Goal: Transaction & Acquisition: Purchase product/service

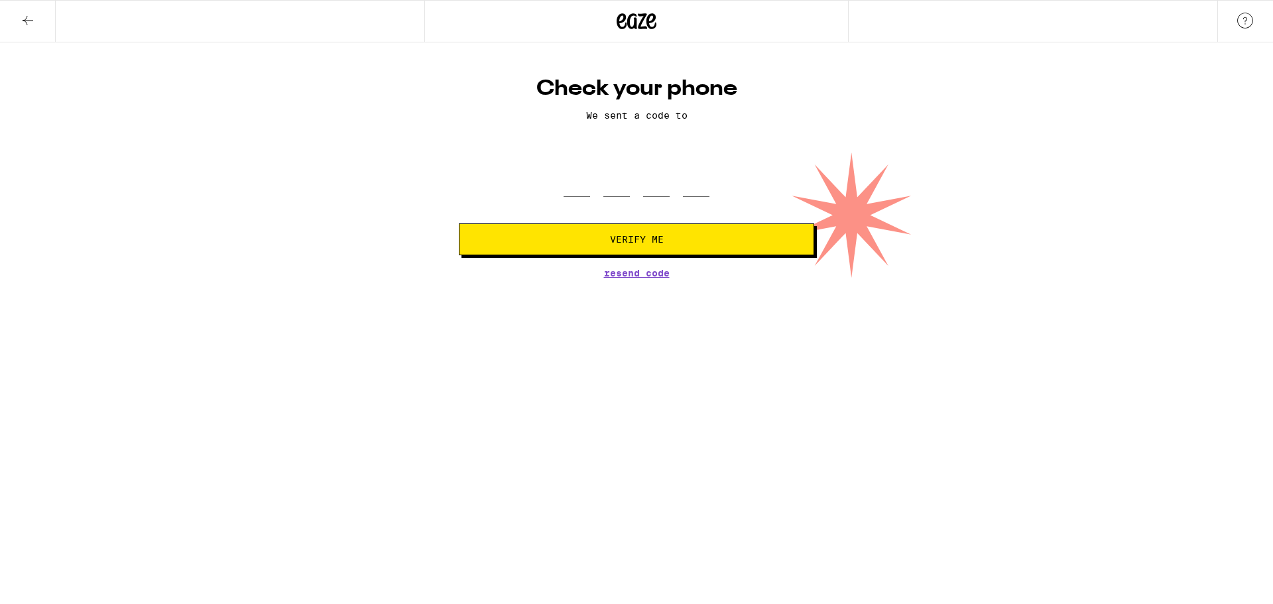
click at [645, 97] on h1 "Check your phone" at bounding box center [636, 89] width 355 height 27
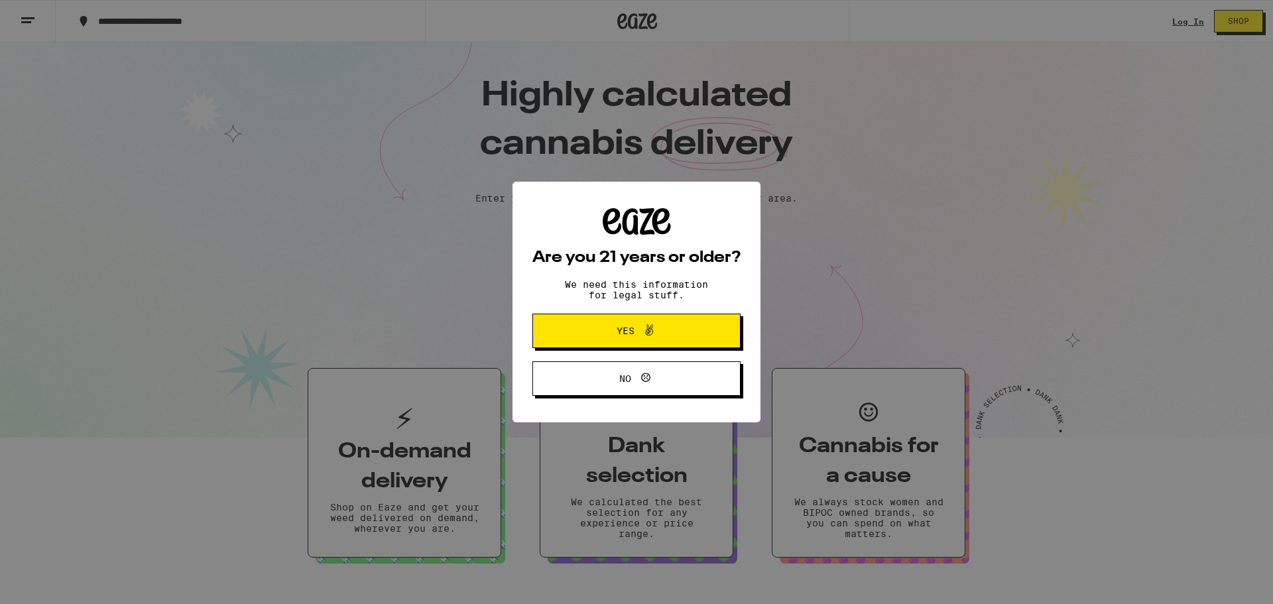
drag, startPoint x: 595, startPoint y: 338, endPoint x: 597, endPoint y: 330, distance: 8.1
click at [597, 338] on span "Yes" at bounding box center [636, 330] width 101 height 17
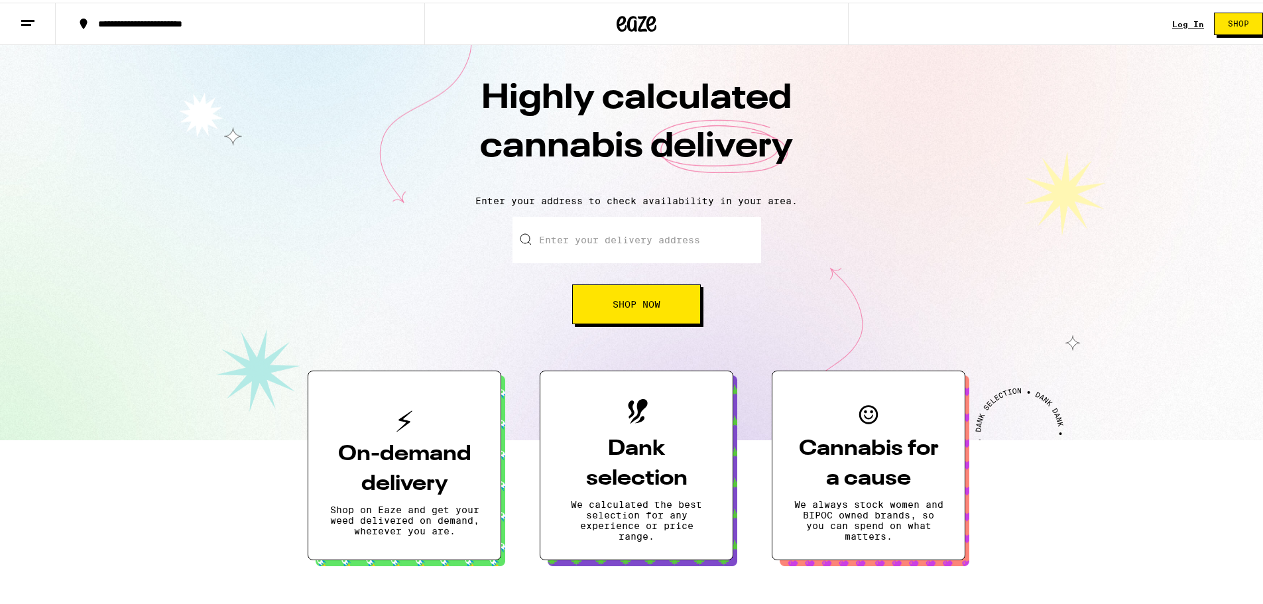
click at [1172, 23] on div "Log In" at bounding box center [1188, 21] width 32 height 9
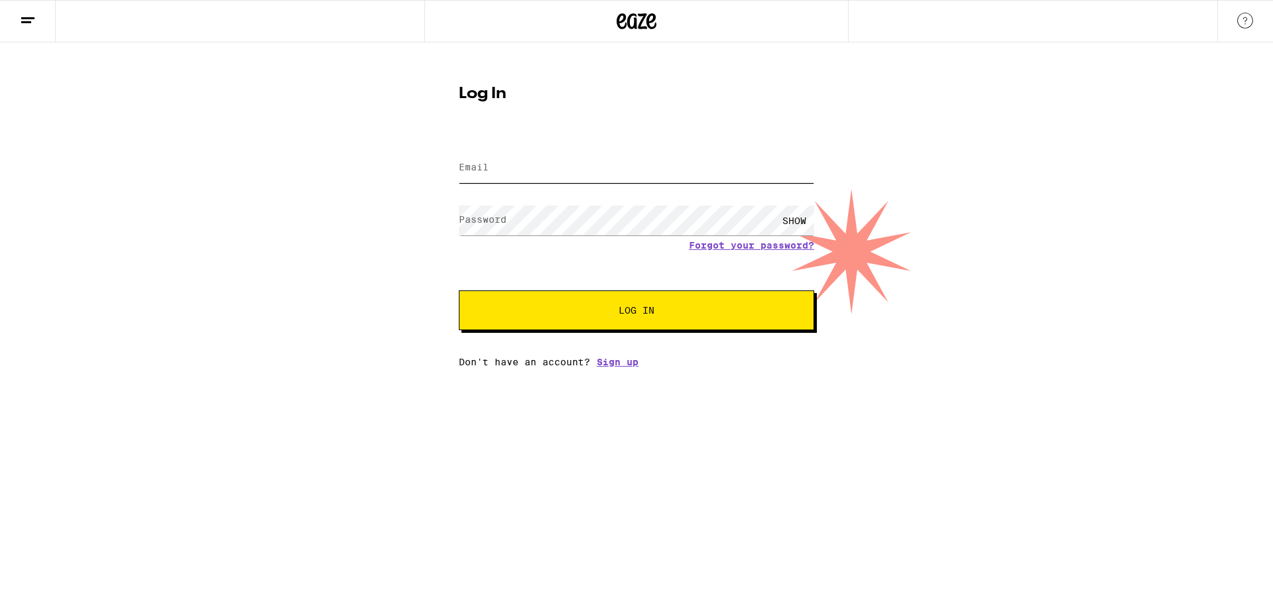
click at [511, 160] on input "Email" at bounding box center [636, 168] width 355 height 30
type input "[EMAIL_ADDRESS][DOMAIN_NAME]"
click at [798, 212] on div "SHOW" at bounding box center [795, 221] width 40 height 30
click at [0, 164] on div "Log In Email Email [EMAIL_ADDRESS][DOMAIN_NAME] Password Password HIDE Forgot y…" at bounding box center [636, 204] width 1273 height 325
click at [743, 322] on button "Log In" at bounding box center [636, 310] width 355 height 40
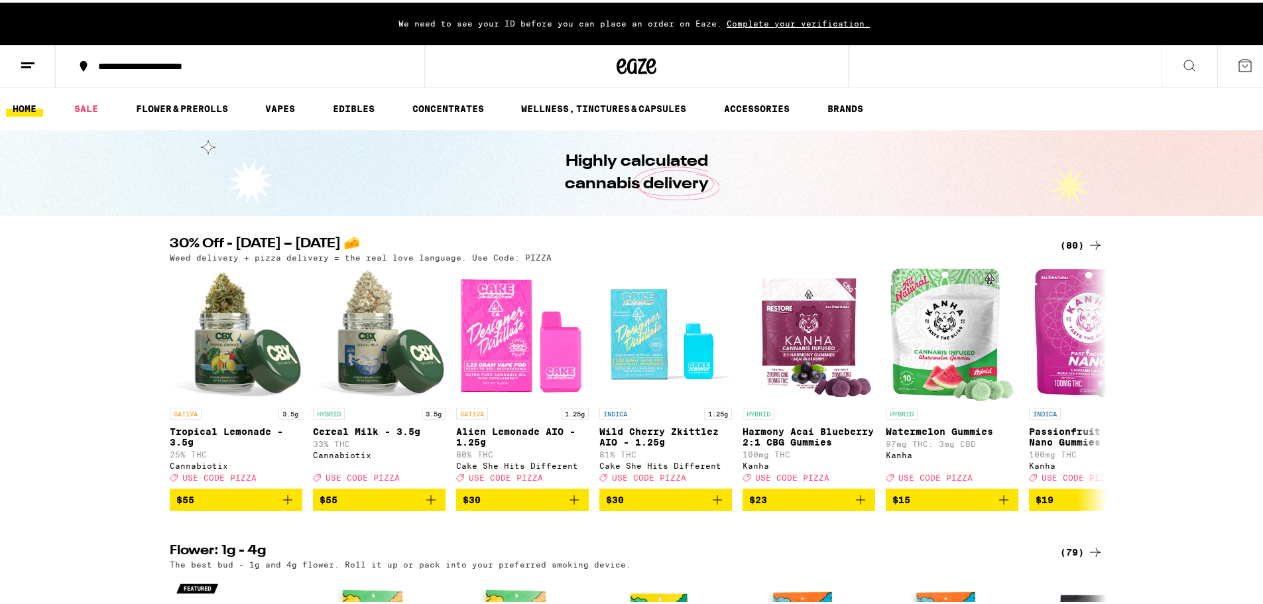
click at [781, 28] on div "We need to see your ID before you can place an order on Eaze. Complete your ver…" at bounding box center [636, 21] width 1273 height 42
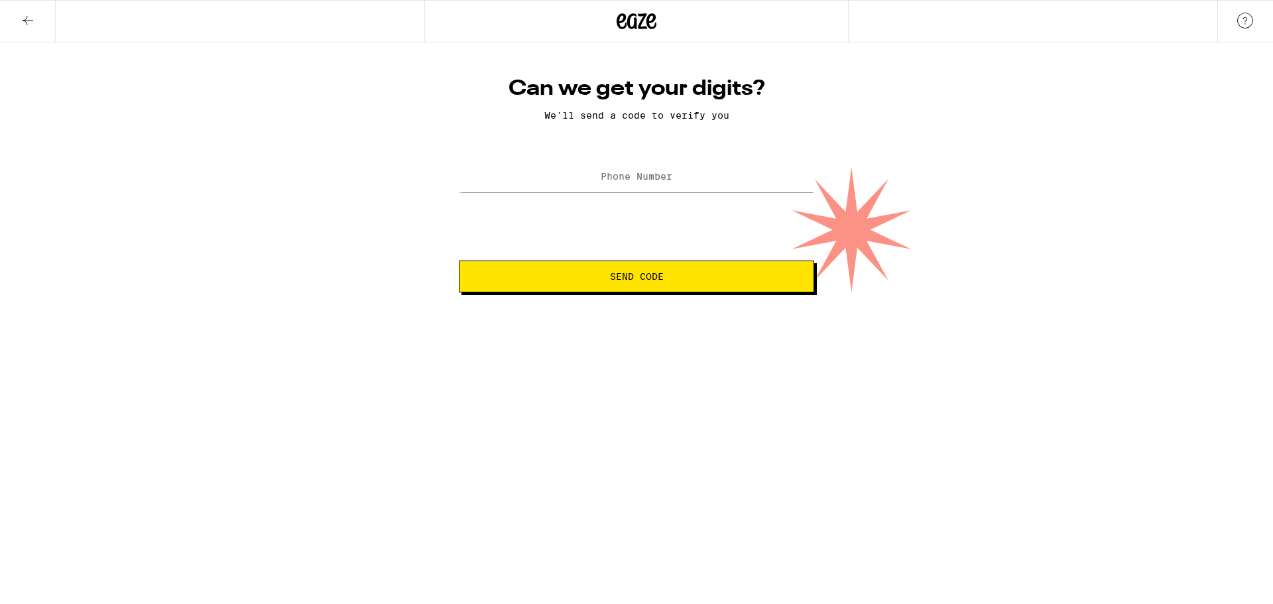
click at [666, 147] on div "Can we get your digits? We'll send a code to verify you Phone Number Send Code" at bounding box center [637, 184] width 382 height 217
click at [661, 182] on label "Phone Number" at bounding box center [637, 176] width 72 height 11
paste input "4"
type input "[PHONE_NUMBER]"
click at [633, 253] on form "Phone Number [PHONE_NUMBER] Send Code" at bounding box center [636, 225] width 355 height 135
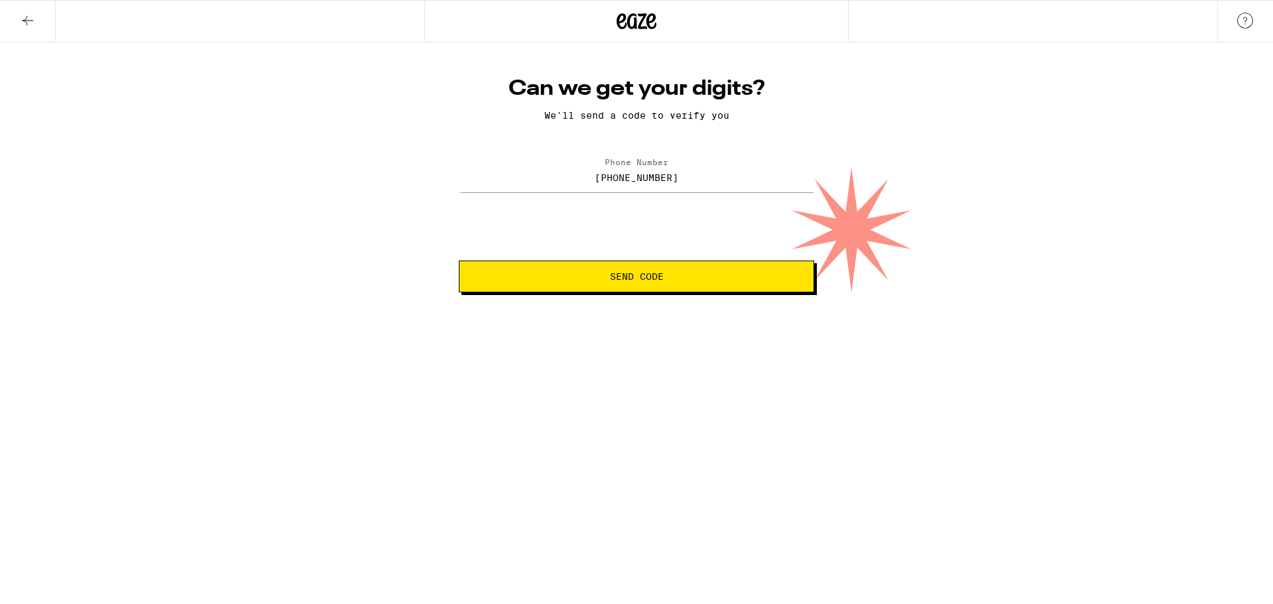
click at [643, 275] on span "Send Code" at bounding box center [637, 276] width 54 height 9
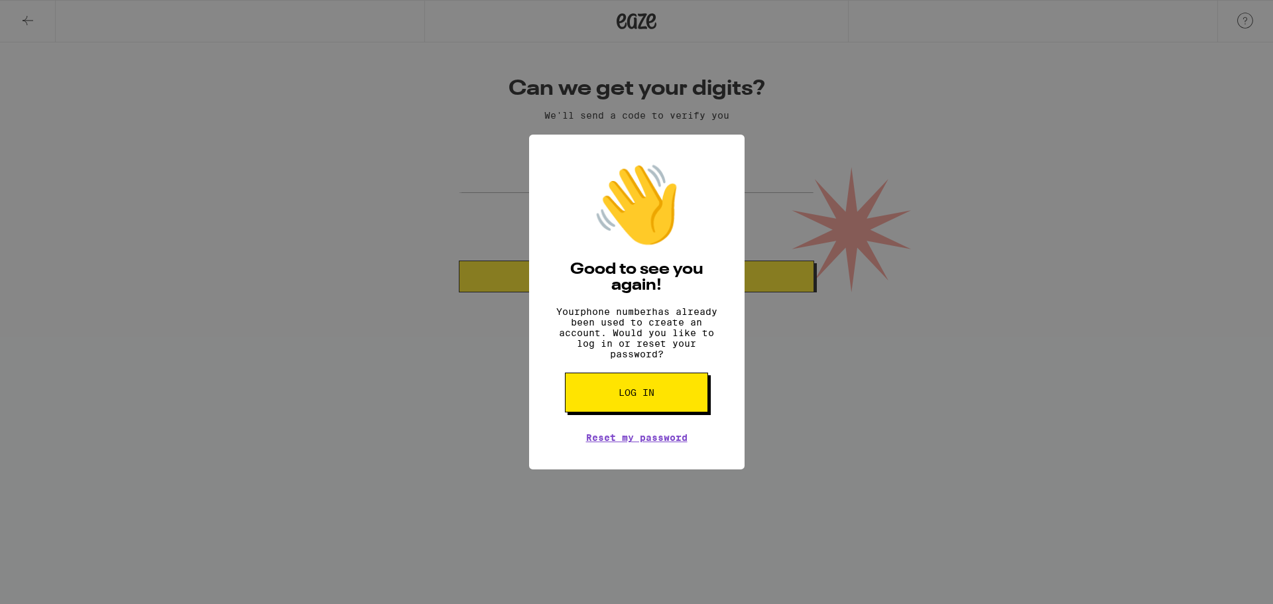
drag, startPoint x: 709, startPoint y: 536, endPoint x: 834, endPoint y: 139, distance: 416.5
click at [834, 139] on div "👋 Good to see you again! Your phone number has already been used to create an a…" at bounding box center [636, 302] width 1273 height 604
